Goal: Find specific page/section: Find specific page/section

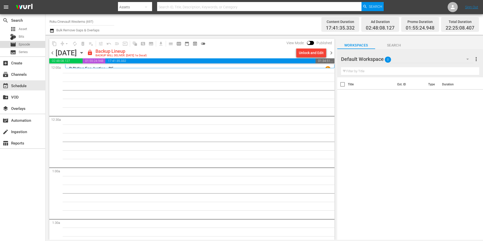
click at [28, 46] on span "Episode" at bounding box center [24, 44] width 11 height 5
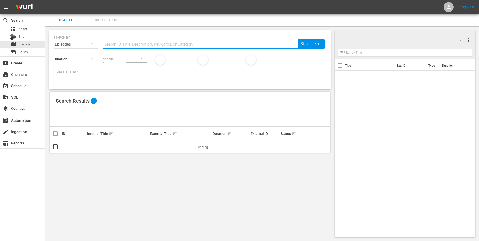
click at [155, 46] on input "text" at bounding box center [200, 44] width 195 height 12
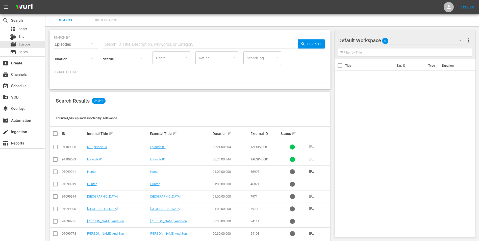
click at [142, 47] on div "Status" at bounding box center [125, 56] width 44 height 18
click at [148, 37] on div "SEARCH BY Search By Episodes Search ID, Title, Description, Keywords, or Catego…" at bounding box center [190, 41] width 273 height 18
click at [147, 37] on div "SEARCH BY Search By Episodes Search ID, Title, Description, Keywords, or Catego…" at bounding box center [190, 41] width 273 height 18
click at [147, 44] on input "text" at bounding box center [200, 44] width 195 height 12
click at [282, 43] on input "text" at bounding box center [200, 44] width 195 height 12
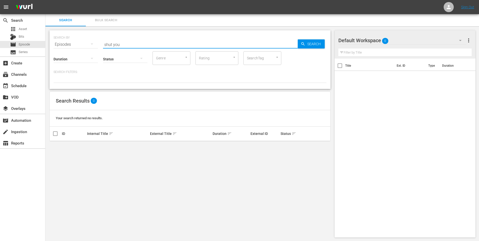
click at [129, 44] on input "shut you" at bounding box center [200, 44] width 195 height 12
click at [130, 44] on input "shut" at bounding box center [200, 44] width 195 height 12
type input "shut my big"
click at [21, 76] on div "subscriptions Channels" at bounding box center [14, 73] width 28 height 5
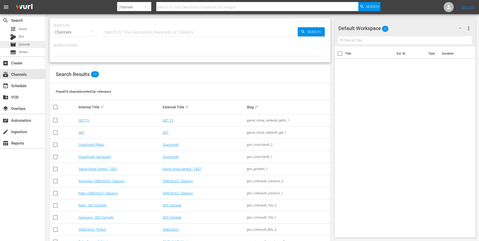
click at [34, 44] on div "movie Episode" at bounding box center [22, 44] width 45 height 7
